Goal: Task Accomplishment & Management: Use online tool/utility

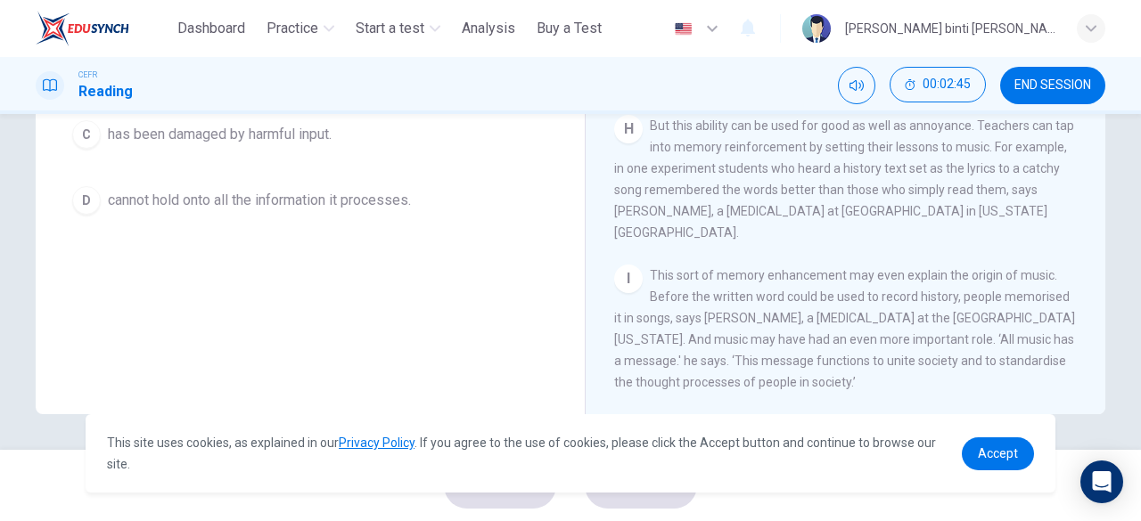
scroll to position [176, 0]
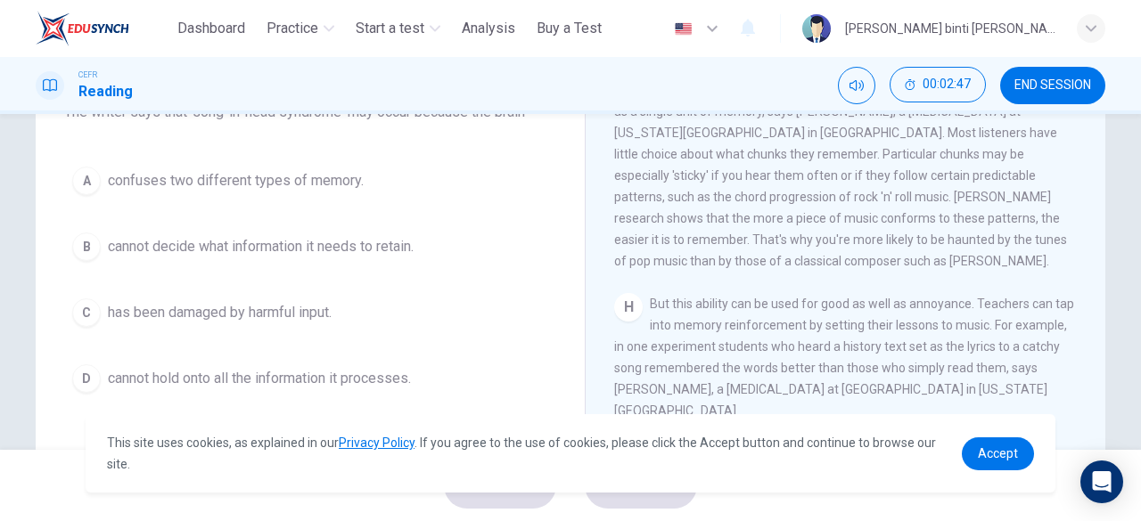
click at [371, 252] on span "cannot decide what information it needs to retain." at bounding box center [261, 246] width 306 height 21
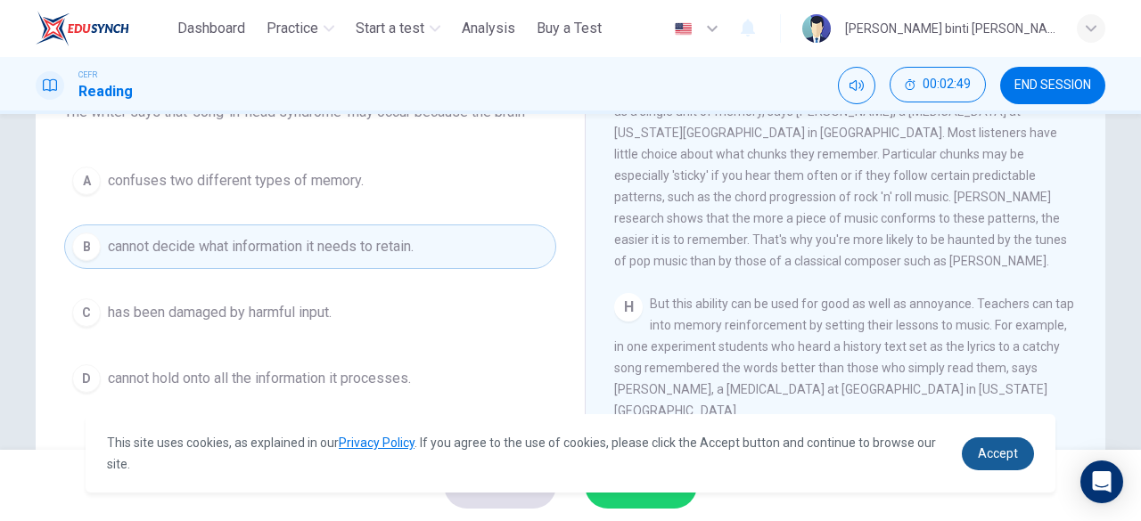
click at [1002, 453] on span "Accept" at bounding box center [998, 453] width 40 height 14
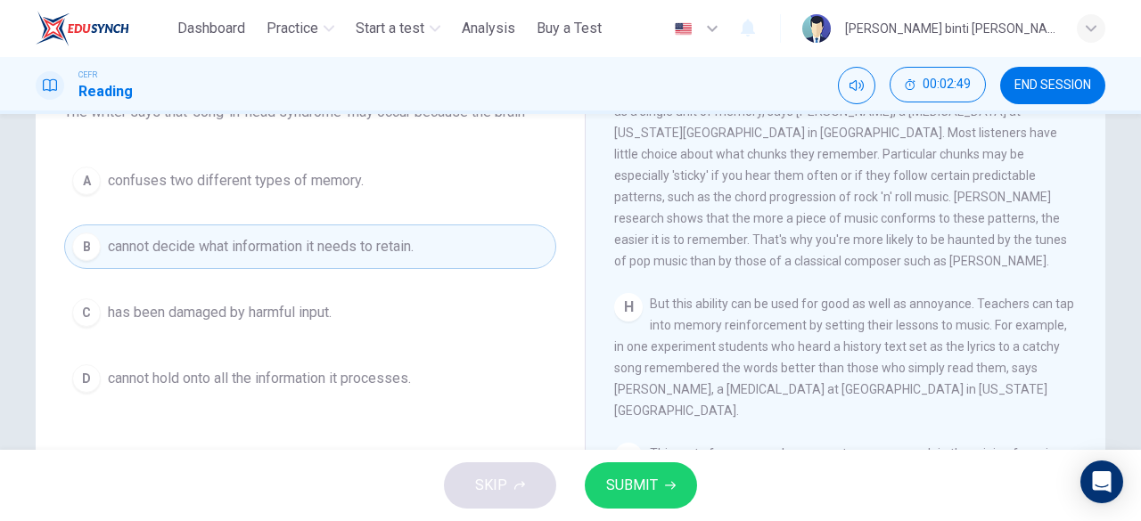
click at [672, 492] on button "SUBMIT" at bounding box center [641, 486] width 112 height 46
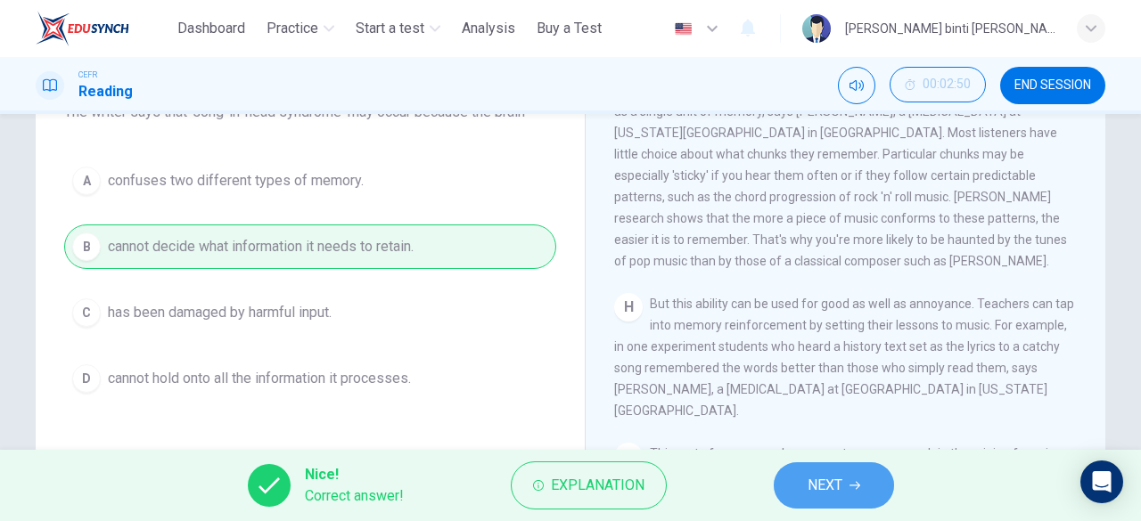
click at [797, 482] on button "NEXT" at bounding box center [834, 486] width 120 height 46
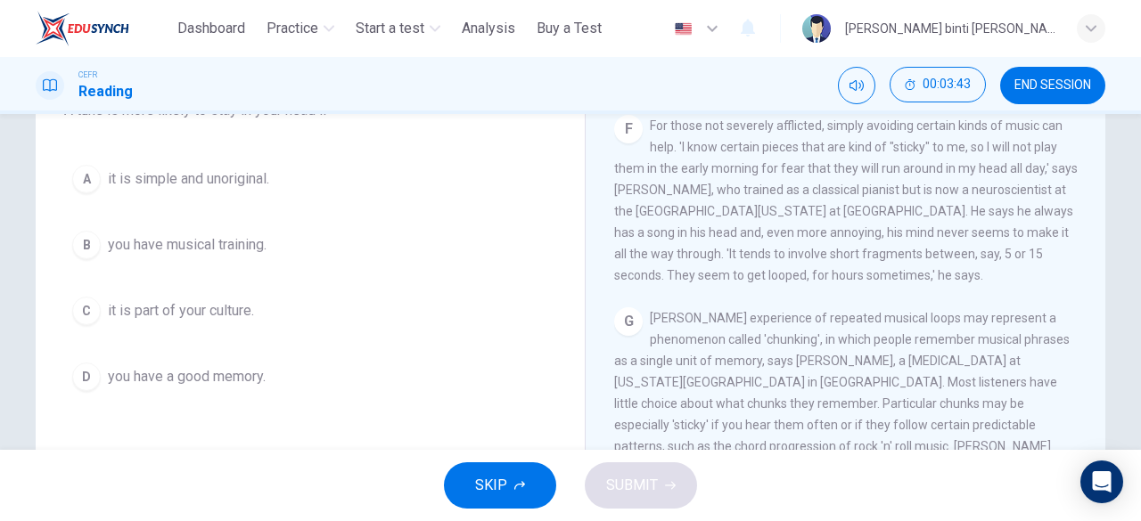
scroll to position [89, 0]
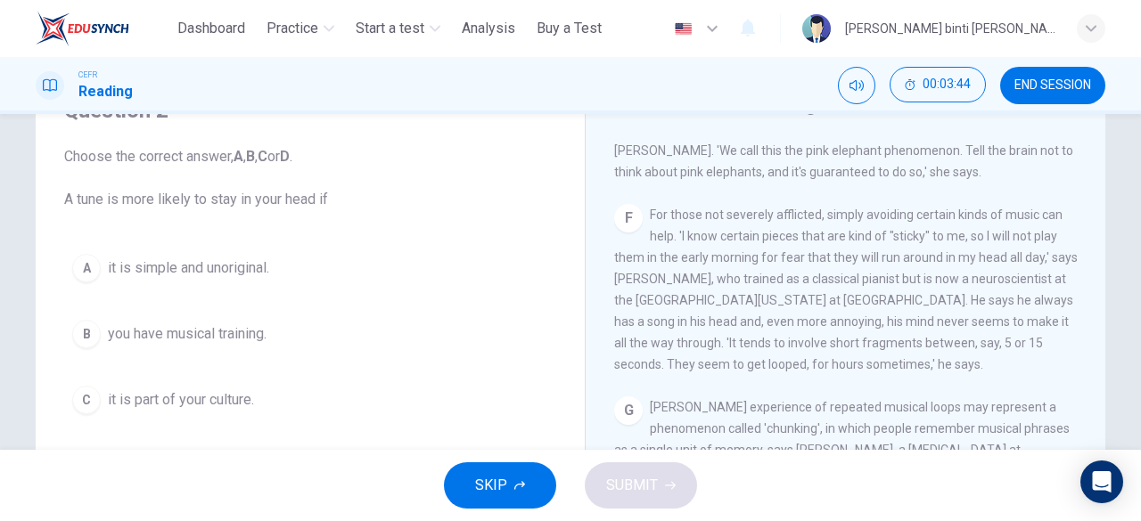
click at [240, 275] on span "it is simple and unoriginal." at bounding box center [188, 268] width 161 height 21
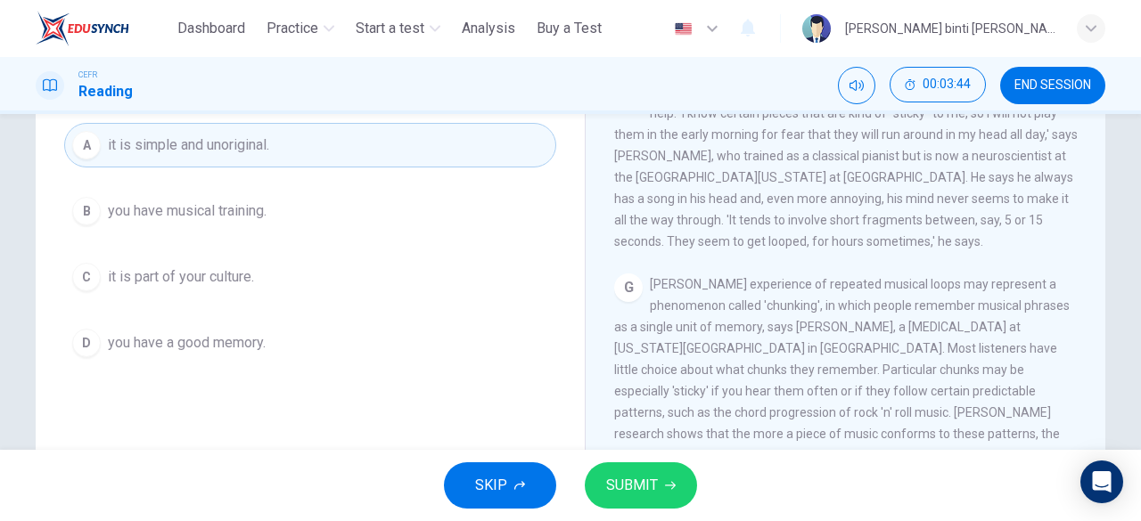
scroll to position [267, 0]
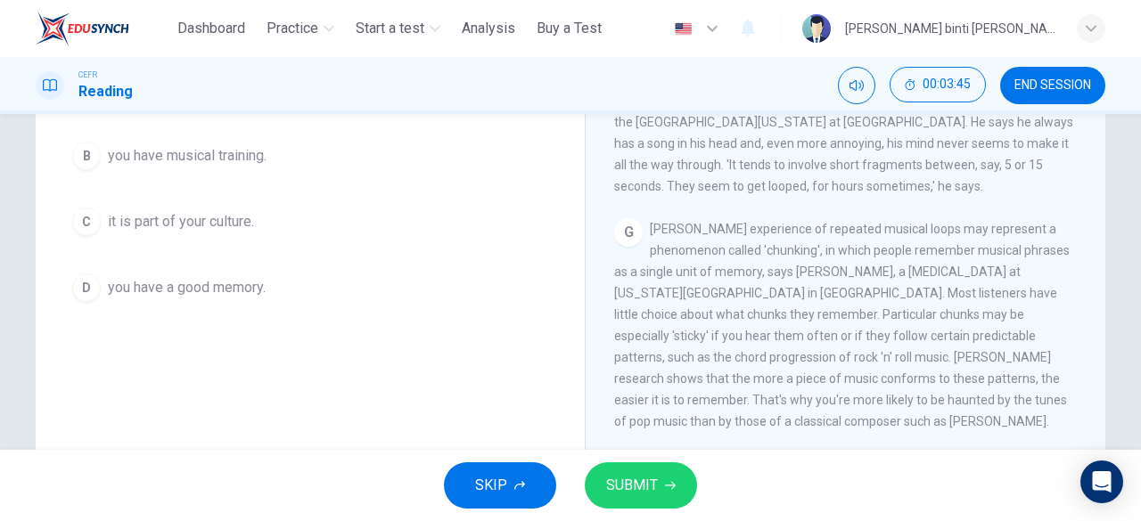
click at [627, 491] on span "SUBMIT" at bounding box center [632, 485] width 52 height 25
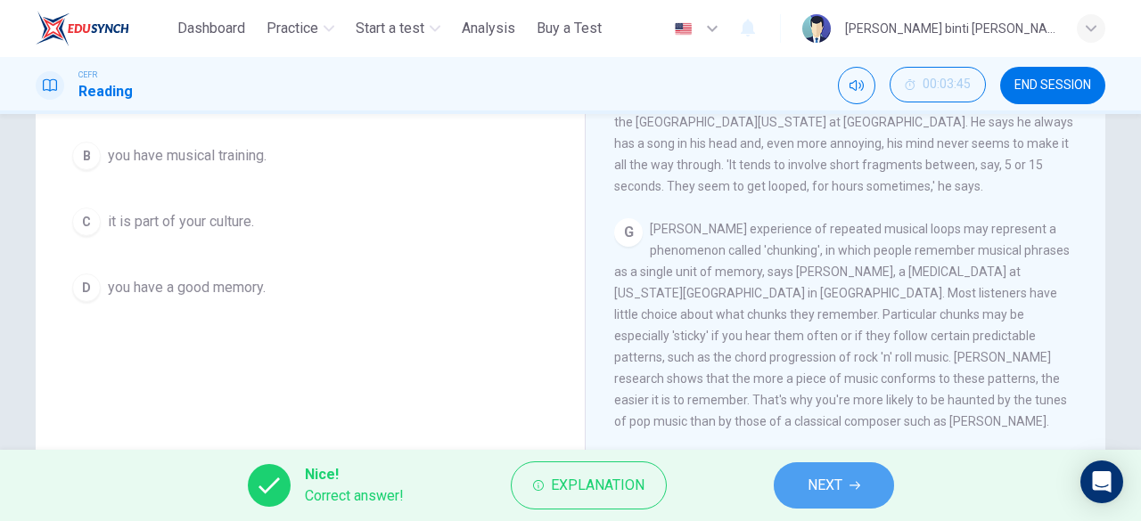
click at [877, 478] on button "NEXT" at bounding box center [834, 486] width 120 height 46
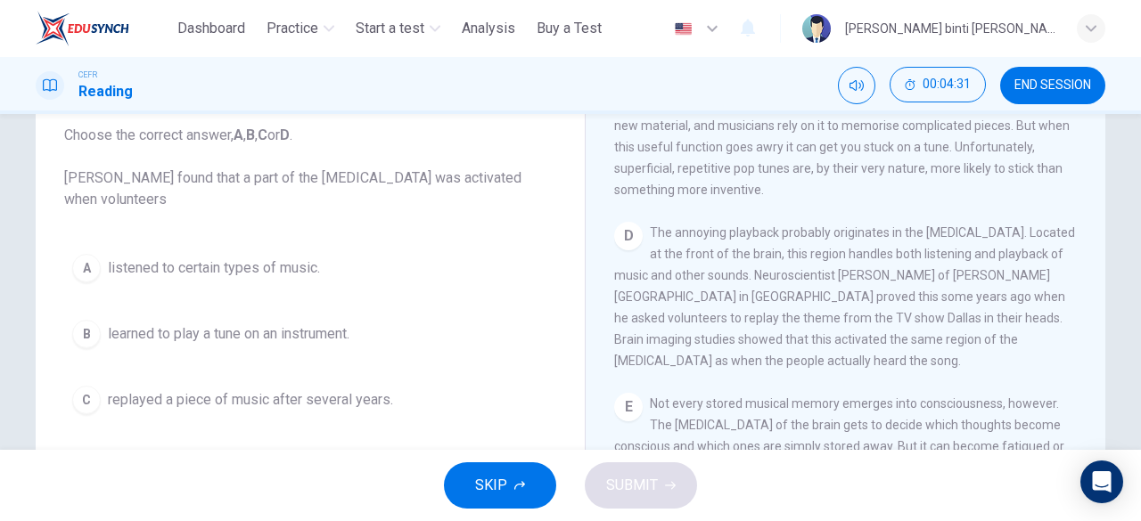
scroll to position [200, 0]
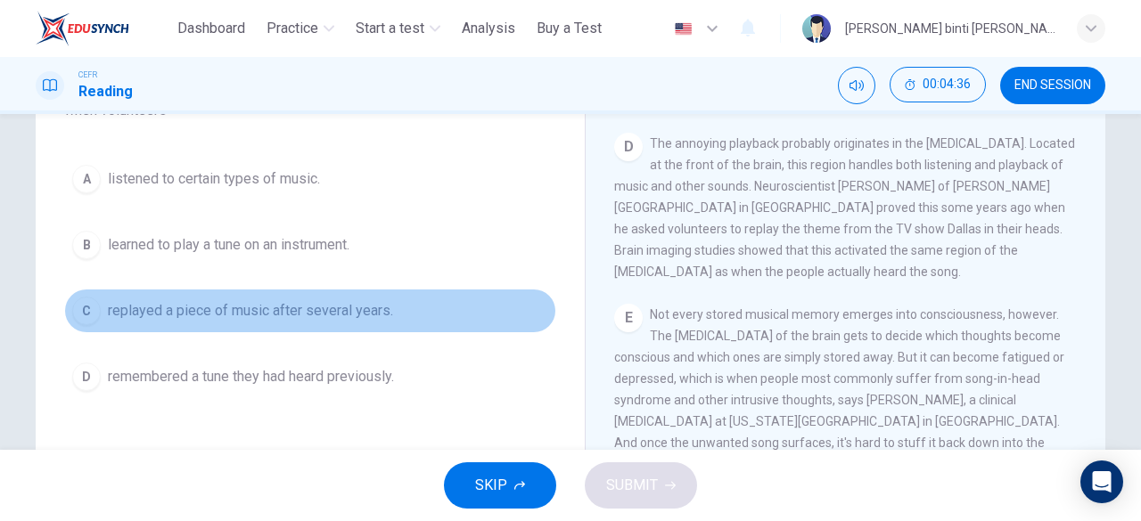
click at [241, 315] on span "replayed a piece of music after several years." at bounding box center [250, 310] width 285 height 21
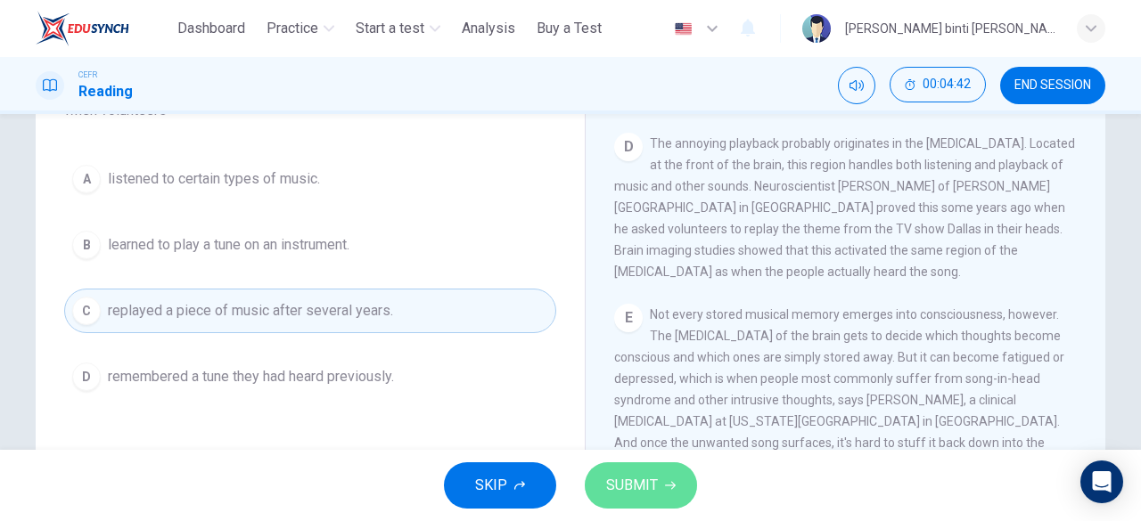
click at [637, 477] on span "SUBMIT" at bounding box center [632, 485] width 52 height 25
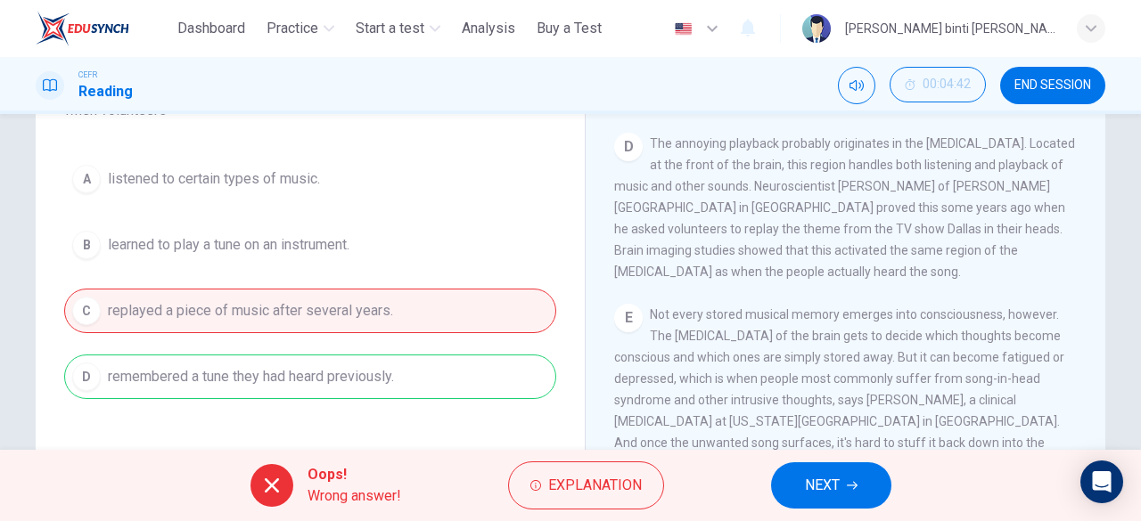
click at [836, 479] on span "NEXT" at bounding box center [822, 485] width 35 height 25
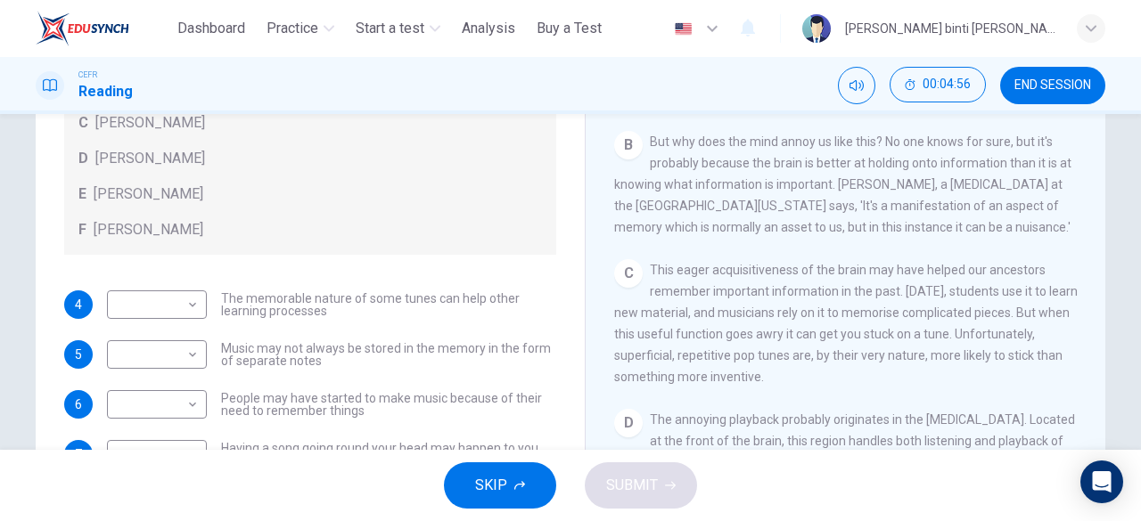
scroll to position [713, 0]
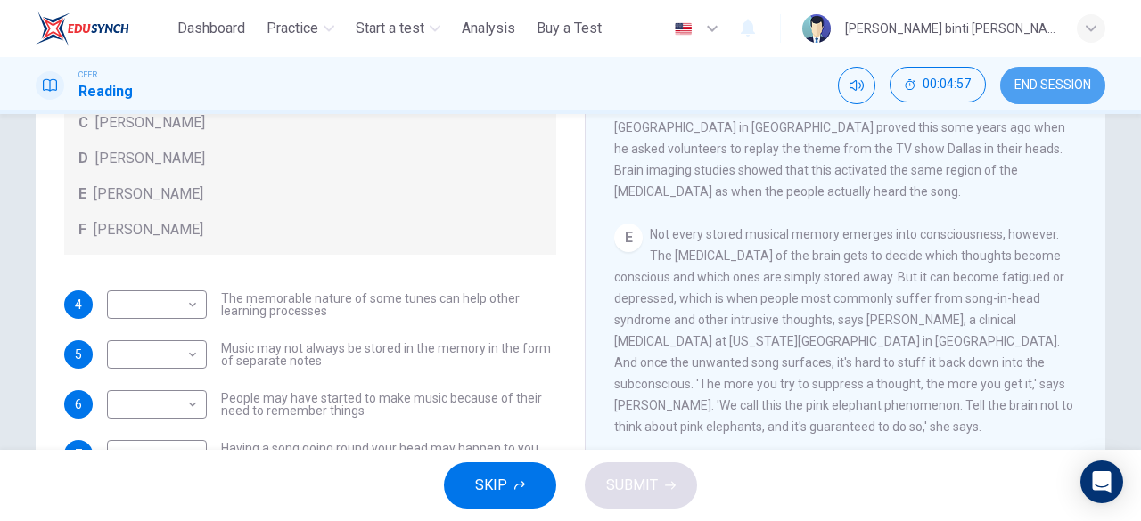
click at [1067, 95] on button "END SESSION" at bounding box center [1052, 85] width 105 height 37
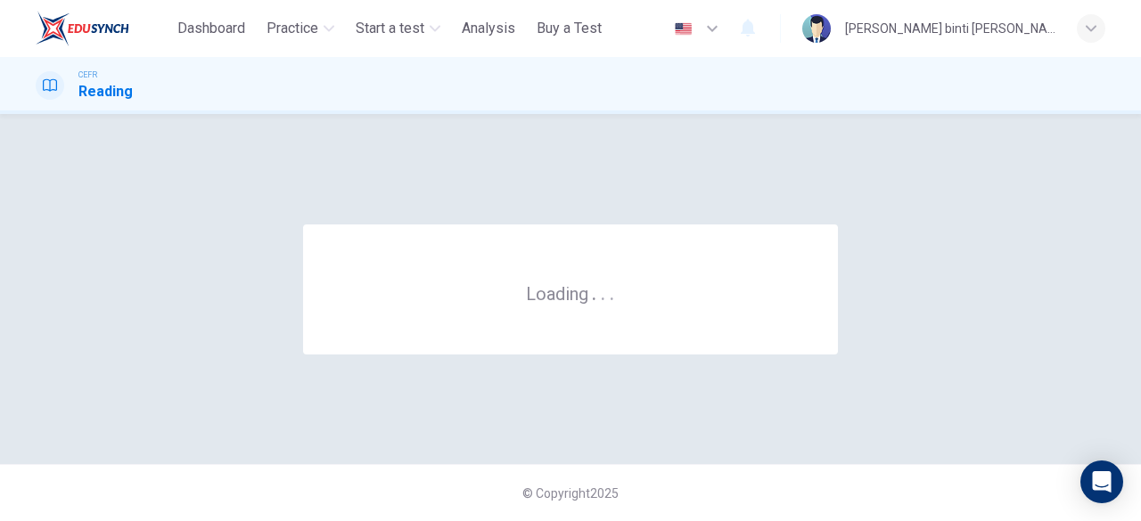
scroll to position [0, 0]
